Goal: Task Accomplishment & Management: Complete application form

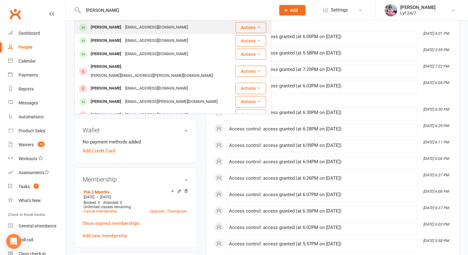
type input "[PERSON_NAME]"
click at [123, 25] on div "[PERSON_NAME]" at bounding box center [106, 27] width 34 height 9
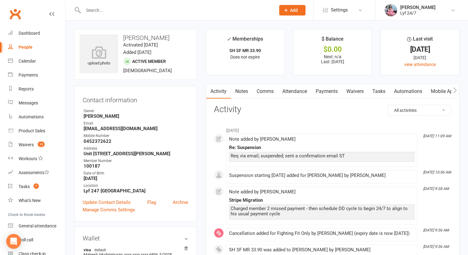
click at [111, 7] on input "text" at bounding box center [176, 10] width 190 height 9
paste input "[PERSON_NAME]"
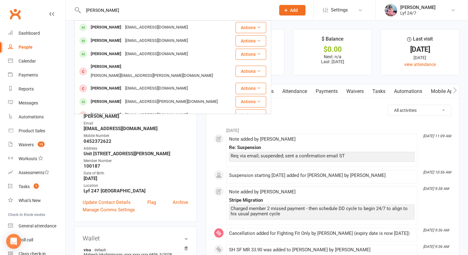
type input "[PERSON_NAME]"
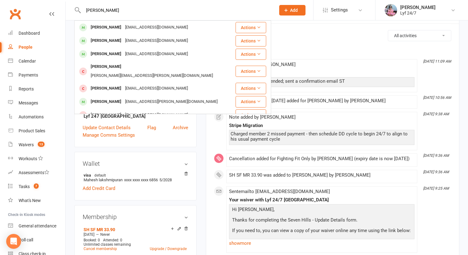
click at [310, 72] on div "Re: Suspension" at bounding box center [321, 72] width 185 height 5
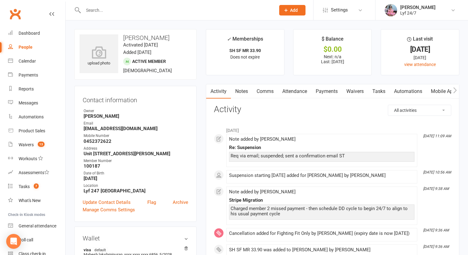
scroll to position [5, 0]
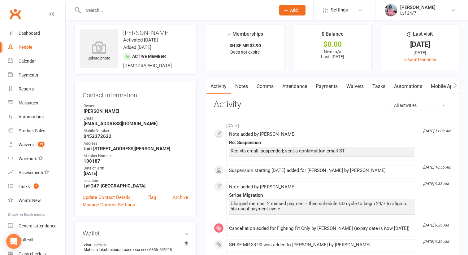
click at [126, 6] on input "text" at bounding box center [176, 10] width 190 height 9
paste input "0484770837"
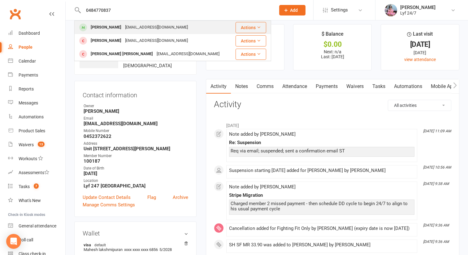
type input "0484770837"
click at [108, 29] on div "[PERSON_NAME]" at bounding box center [106, 27] width 34 height 9
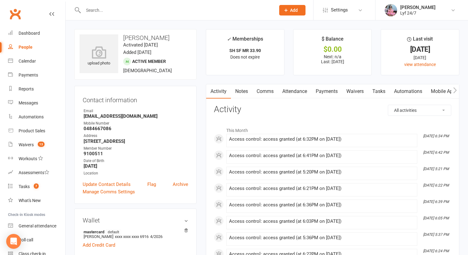
click at [115, 12] on input "text" at bounding box center [176, 10] width 190 height 9
paste input "[STREET_ADDRESS] Emergency Contact:"
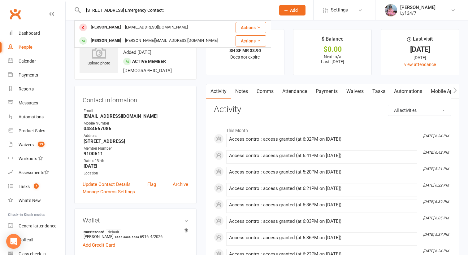
drag, startPoint x: 179, startPoint y: 11, endPoint x: 256, endPoint y: 11, distance: 77.1
click at [256, 11] on input "[STREET_ADDRESS] Emergency Contact:" at bounding box center [176, 10] width 190 height 9
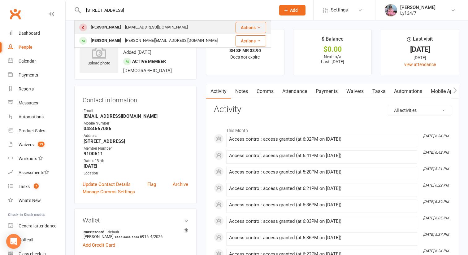
type input "[STREET_ADDRESS]"
click at [201, 29] on div "[PERSON_NAME] [EMAIL_ADDRESS][DOMAIN_NAME]" at bounding box center [154, 27] width 158 height 13
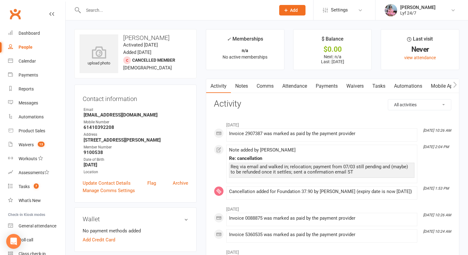
click at [127, 11] on input "text" at bounding box center [176, 10] width 190 height 9
paste input "[PERSON_NAME]"
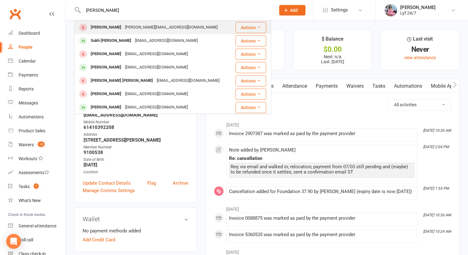
type input "[PERSON_NAME]"
click at [123, 28] on div "[PERSON_NAME][EMAIL_ADDRESS][DOMAIN_NAME]" at bounding box center [171, 27] width 96 height 9
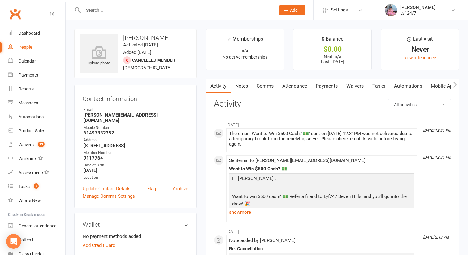
click at [285, 14] on button "Add" at bounding box center [292, 10] width 26 height 11
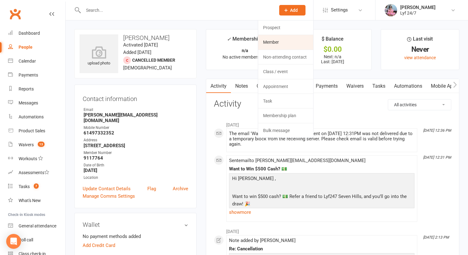
click at [282, 42] on link "Member" at bounding box center [285, 42] width 55 height 14
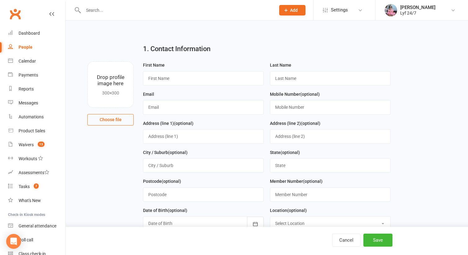
click at [201, 69] on div "First Name" at bounding box center [203, 73] width 121 height 24
click at [199, 81] on input "text" at bounding box center [203, 78] width 121 height 14
paste input "[PERSON_NAME]"
click at [180, 78] on input "[PERSON_NAME]" at bounding box center [203, 78] width 121 height 14
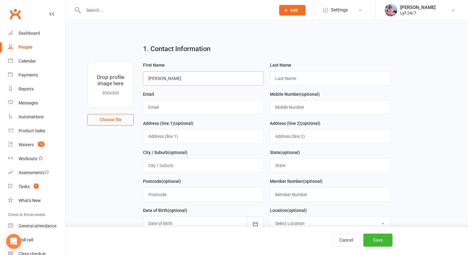
click at [163, 77] on input "[PERSON_NAME]" at bounding box center [203, 78] width 121 height 14
click at [170, 81] on input "[PERSON_NAME]" at bounding box center [203, 78] width 121 height 14
type input "H"
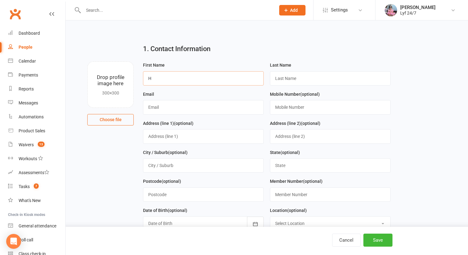
click at [157, 78] on input "H" at bounding box center [203, 78] width 121 height 14
paste input "[PERSON_NAME]"
click at [170, 79] on input "[PERSON_NAME]" at bounding box center [203, 78] width 121 height 14
type input "[PERSON_NAME]"
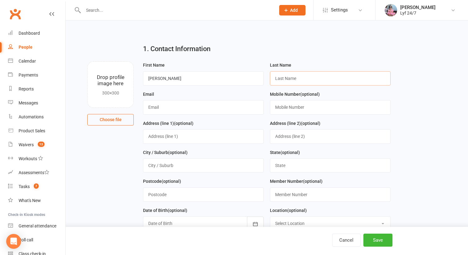
click at [294, 78] on input "text" at bounding box center [330, 78] width 121 height 14
paste input "[PERSON_NAME]"
type input "[PERSON_NAME]"
click at [180, 104] on input "text" at bounding box center [203, 107] width 121 height 14
paste input "[EMAIL_ADDRESS][DOMAIN_NAME]"
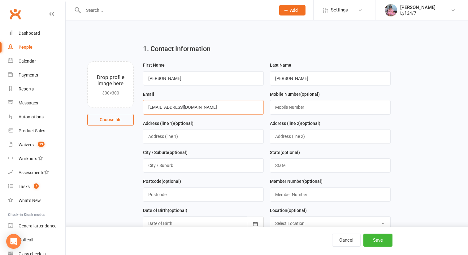
type input "[EMAIL_ADDRESS][DOMAIN_NAME]"
click at [286, 106] on input "text" at bounding box center [330, 107] width 121 height 14
paste input "0484770837"
type input "0484770837"
click at [153, 135] on input "text" at bounding box center [203, 136] width 121 height 14
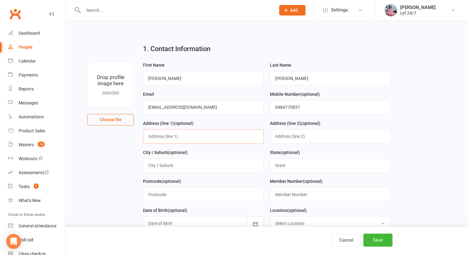
paste input "[STREET_ADDRESS]"
type input "[STREET_ADDRESS]"
click at [183, 167] on input "text" at bounding box center [203, 165] width 121 height 14
type input "[GEOGRAPHIC_DATA]"
click at [177, 191] on input "text" at bounding box center [203, 194] width 121 height 14
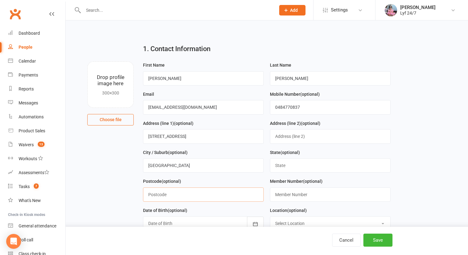
type input "2147"
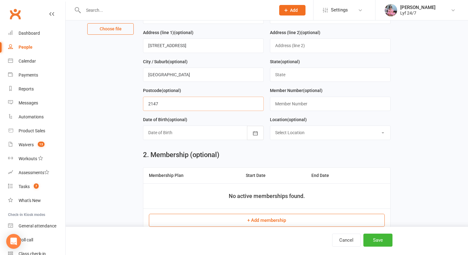
scroll to position [97, 0]
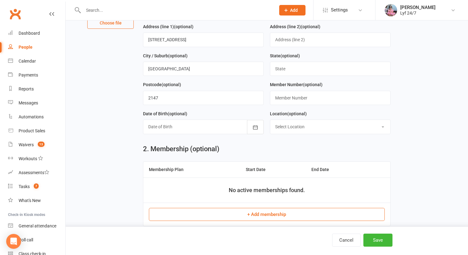
click at [278, 128] on select "Select Location [GEOGRAPHIC_DATA] 24/7 Kogarah Lyf [GEOGRAPHIC_DATA]" at bounding box center [330, 127] width 120 height 14
select select "1"
click at [270, 121] on select "Select Location [GEOGRAPHIC_DATA] 24/7 Kogarah Lyf [GEOGRAPHIC_DATA]" at bounding box center [330, 127] width 120 height 14
click at [158, 122] on div at bounding box center [203, 127] width 121 height 14
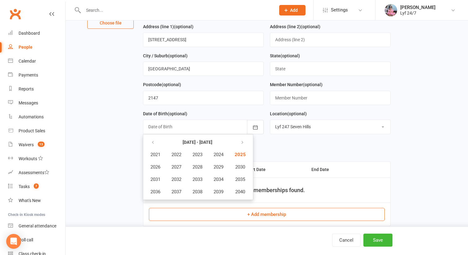
click at [150, 137] on table "[DATE] - [DATE] 2021 2022 2023 2024 2025 2026 2027 2028 2029 2030 2031 2032 203…" at bounding box center [198, 167] width 107 height 63
click at [152, 139] on button "button" at bounding box center [153, 142] width 13 height 11
click at [242, 181] on span "1995" at bounding box center [240, 180] width 10 height 6
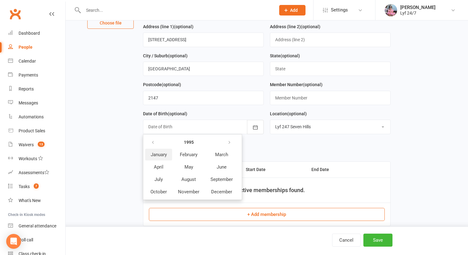
click at [164, 159] on button "January" at bounding box center [158, 155] width 27 height 12
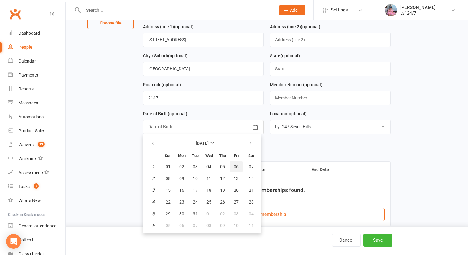
click at [237, 167] on span "06" at bounding box center [236, 166] width 5 height 5
type input "[DATE]"
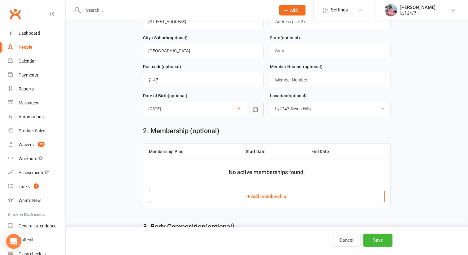
scroll to position [142, 0]
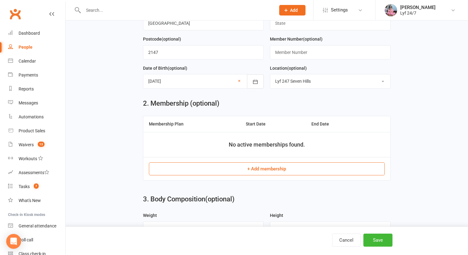
click at [284, 81] on select "Select Location [GEOGRAPHIC_DATA] 24/7 Kogarah Lyf [GEOGRAPHIC_DATA]" at bounding box center [330, 81] width 120 height 14
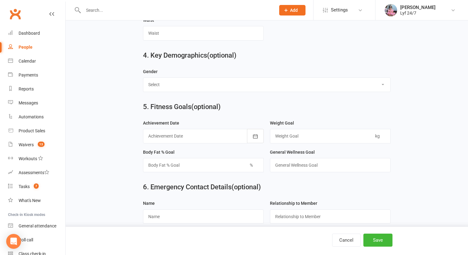
scroll to position [545, 0]
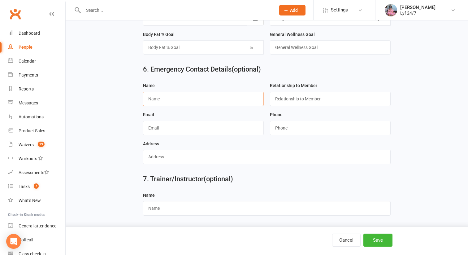
click at [170, 94] on input "text" at bounding box center [203, 99] width 121 height 14
paste input "[PERSON_NAME]"
type input "[PERSON_NAME]"
click at [291, 98] on input "text" at bounding box center [330, 99] width 121 height 14
click at [281, 114] on label "Phone" at bounding box center [276, 114] width 13 height 7
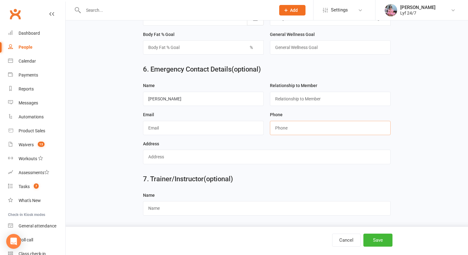
click at [281, 124] on input "string" at bounding box center [330, 128] width 121 height 14
paste input "0422905911"
type input "0422905911"
click at [379, 242] on button "Save" at bounding box center [378, 239] width 29 height 13
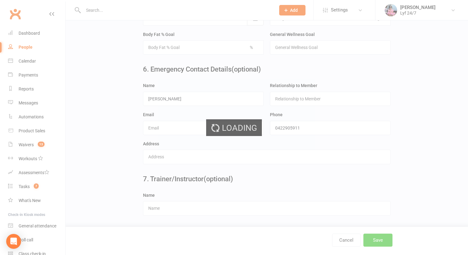
scroll to position [0, 0]
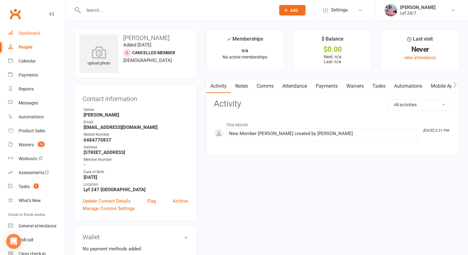
click at [44, 34] on link "Dashboard" at bounding box center [36, 33] width 57 height 14
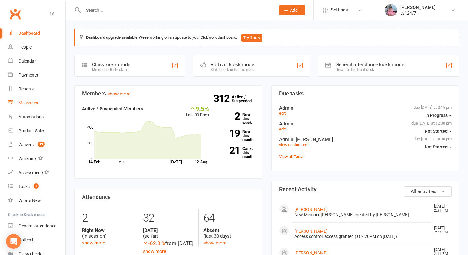
click at [26, 108] on link "Messages" at bounding box center [36, 103] width 57 height 14
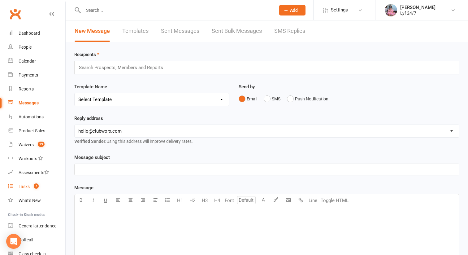
click at [25, 187] on div "Tasks" at bounding box center [24, 186] width 11 height 5
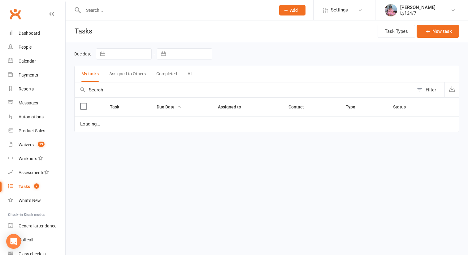
select select "started"
